Goal: Transaction & Acquisition: Purchase product/service

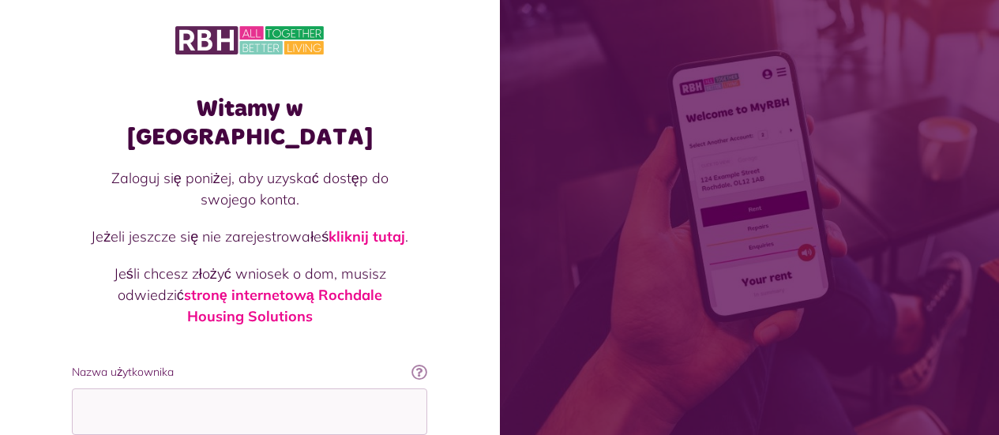
scroll to position [79, 0]
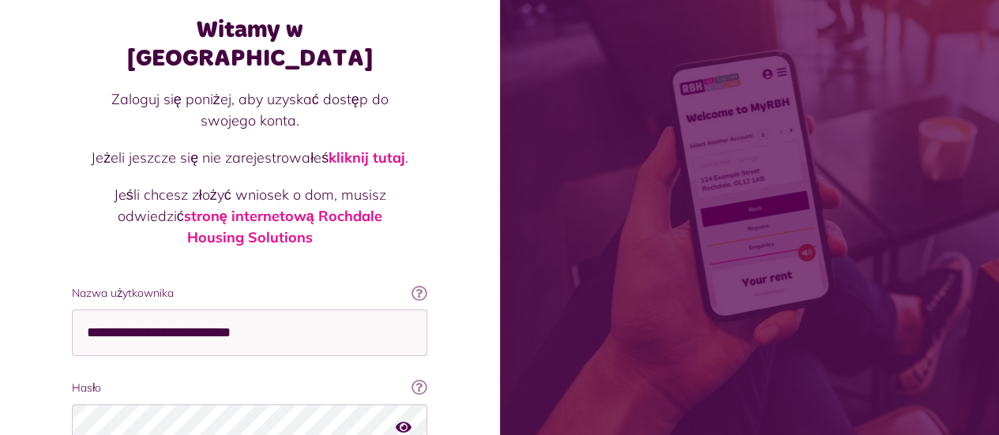
type input "**********"
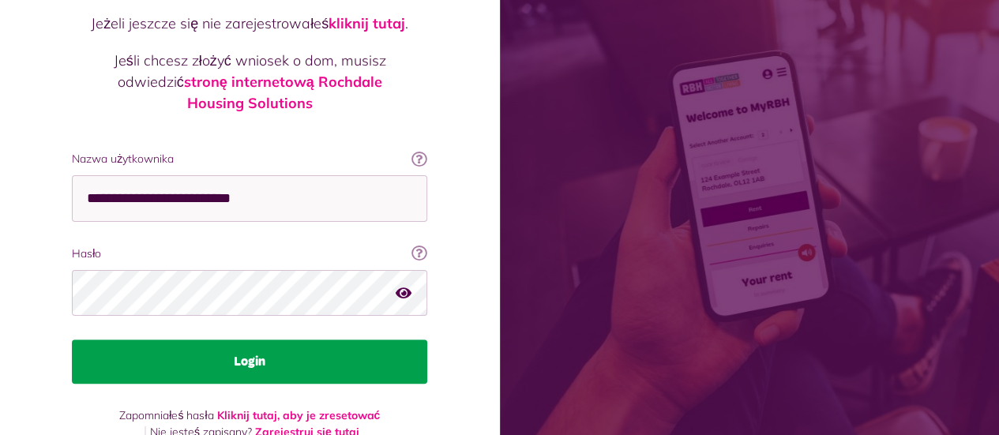
click at [272, 340] on button "Login" at bounding box center [250, 362] width 356 height 44
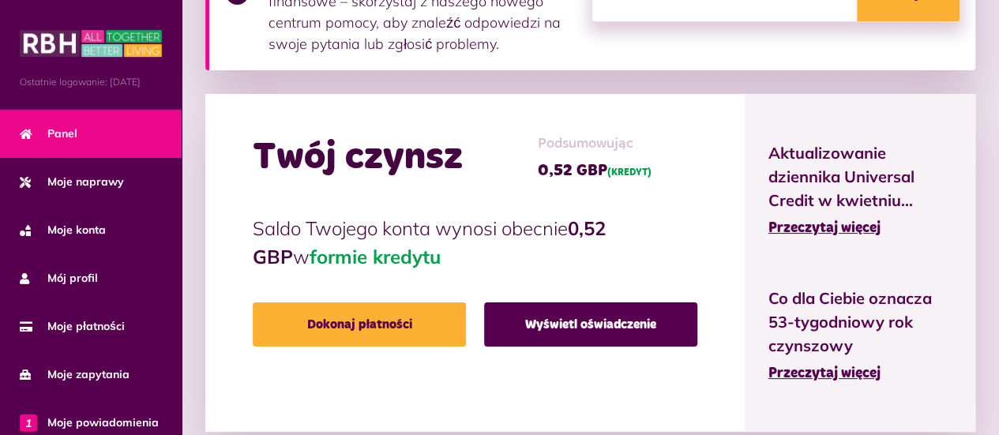
scroll to position [553, 0]
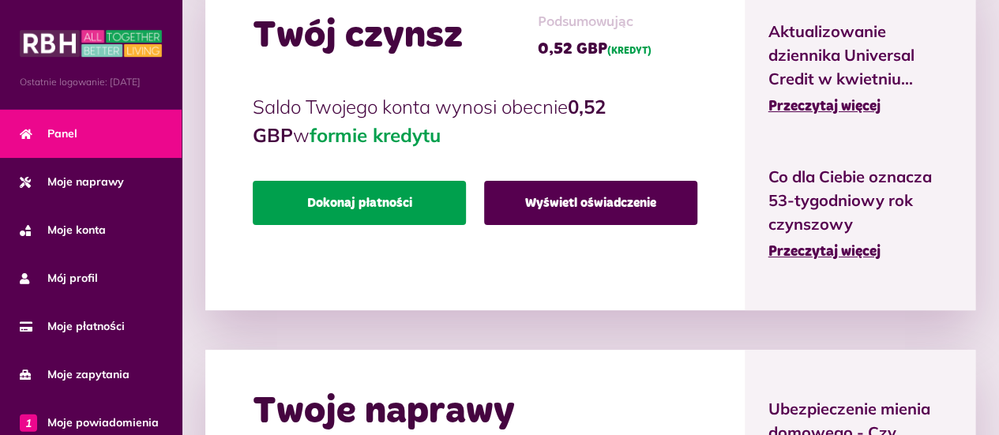
click at [356, 206] on font "Dokonaj płatności" at bounding box center [359, 203] width 105 height 13
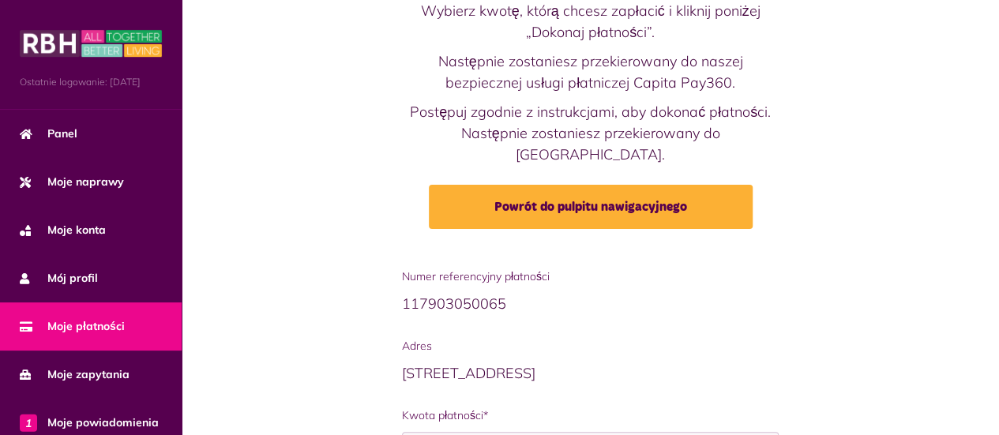
scroll to position [237, 0]
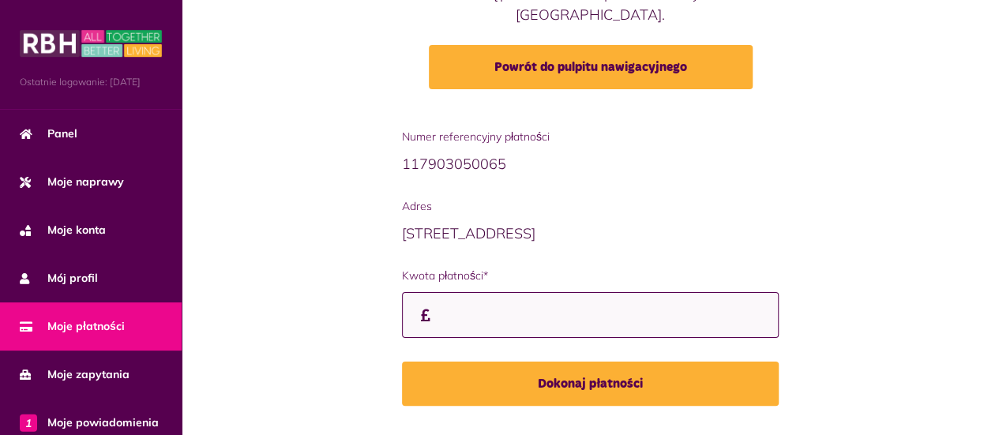
click at [485, 294] on input "Kwota płatności*" at bounding box center [591, 315] width 378 height 47
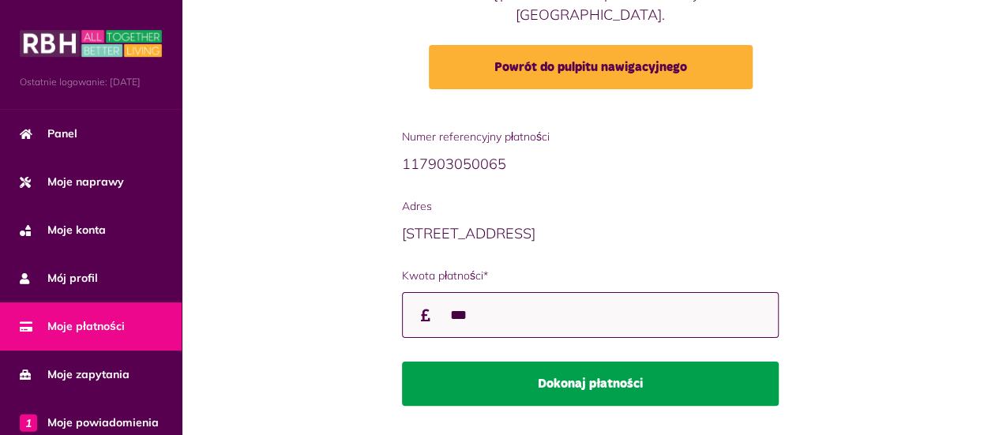
type input "***"
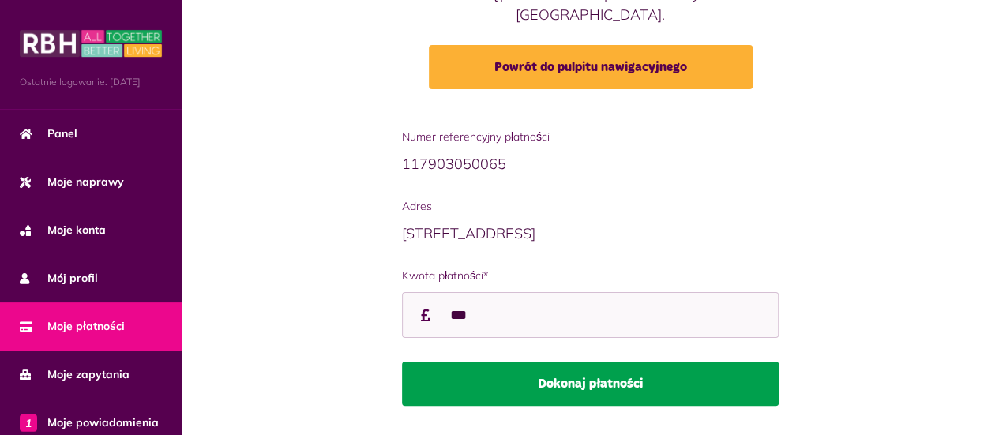
click at [563, 378] on font "Dokonaj płatności" at bounding box center [590, 384] width 105 height 13
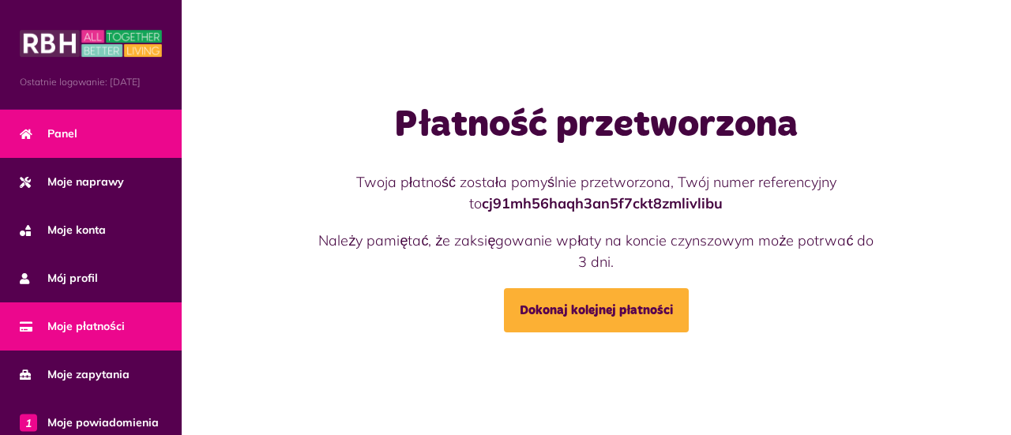
click at [81, 152] on link "Panel" at bounding box center [91, 134] width 182 height 48
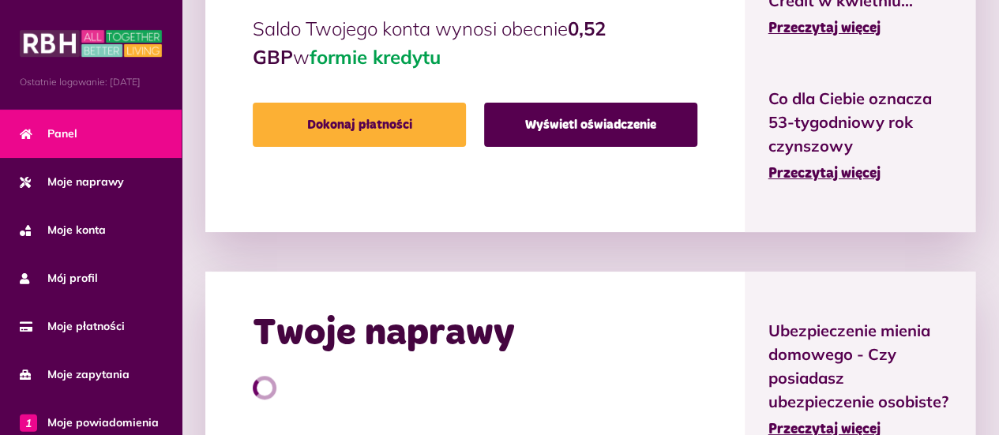
scroll to position [632, 0]
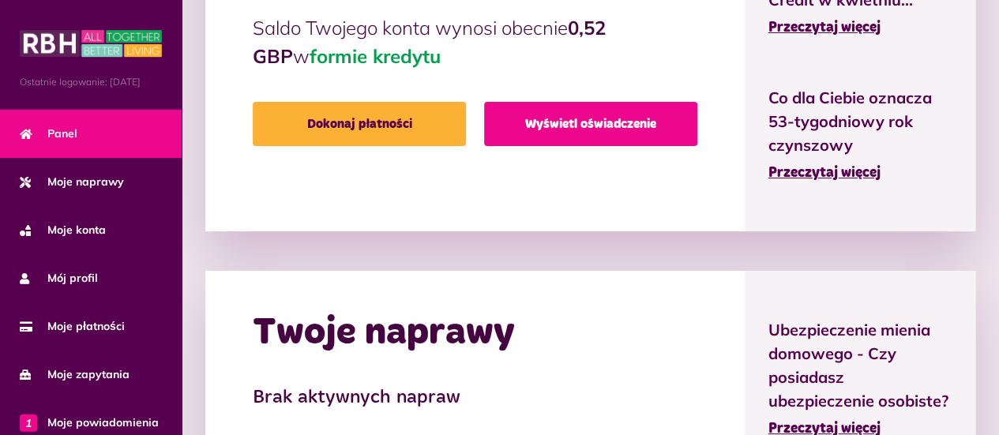
click at [572, 122] on font "Wyświetl oświadczenie" at bounding box center [590, 124] width 131 height 13
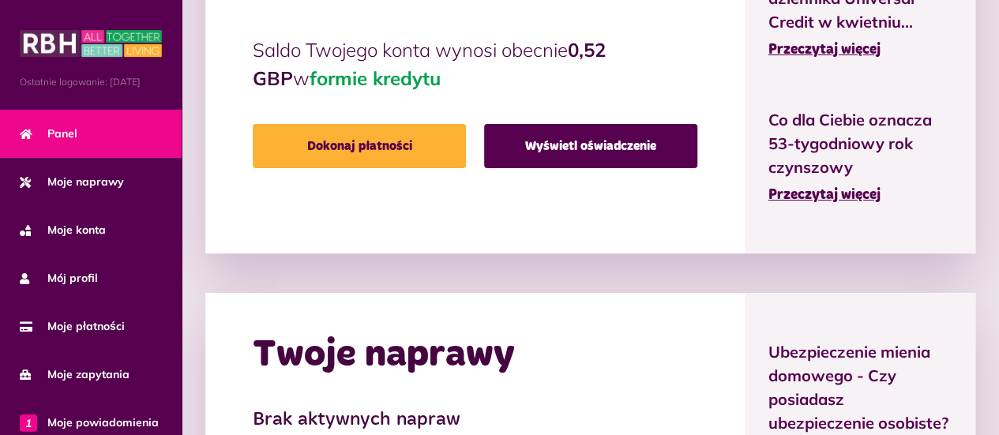
scroll to position [632, 0]
